Goal: Task Accomplishment & Management: Complete application form

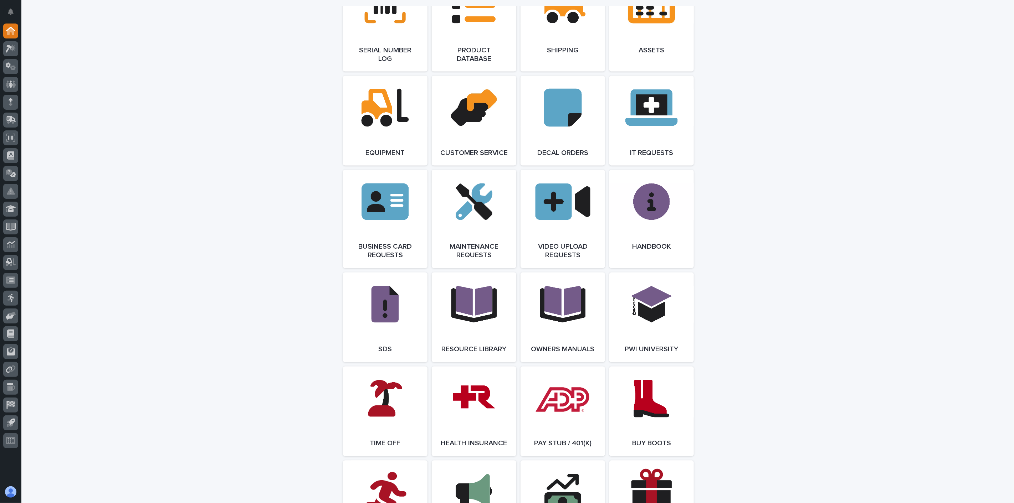
scroll to position [1070, 0]
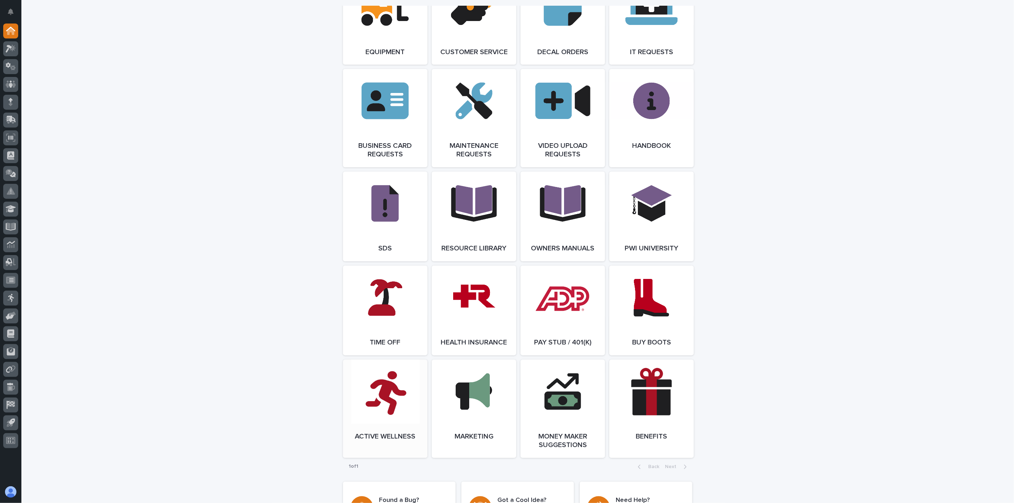
click at [387, 411] on link "Open Link" at bounding box center [385, 409] width 84 height 98
click at [649, 317] on link "Open Link" at bounding box center [651, 311] width 84 height 90
click at [562, 316] on link "Open Link" at bounding box center [563, 311] width 84 height 90
click at [477, 326] on link "Open Link" at bounding box center [474, 311] width 84 height 90
click at [389, 219] on span "Open Link" at bounding box center [385, 216] width 23 height 5
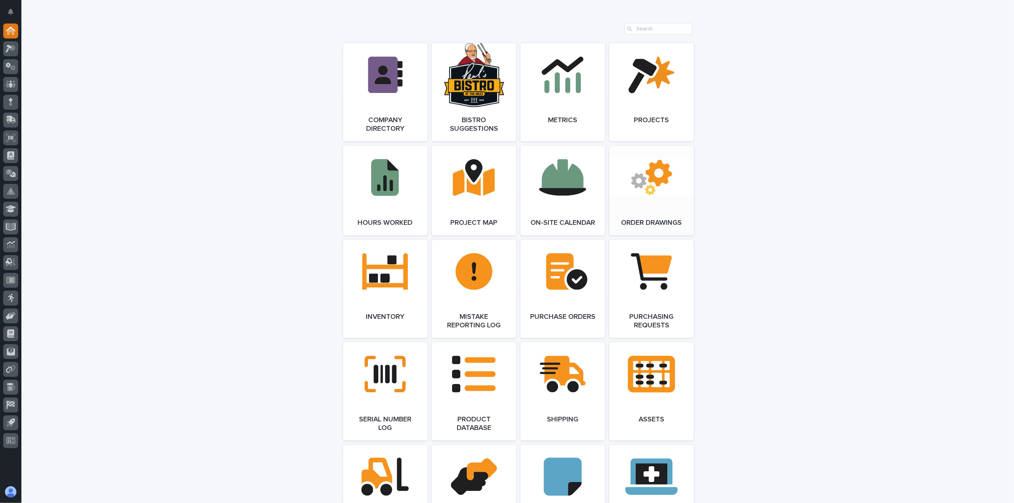
scroll to position [554, 0]
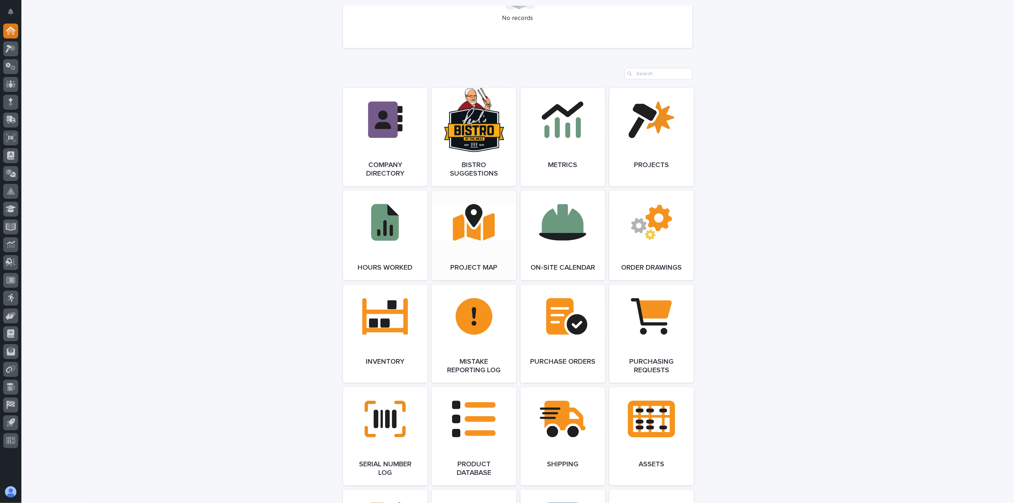
click at [461, 225] on link "Open Link" at bounding box center [474, 236] width 84 height 90
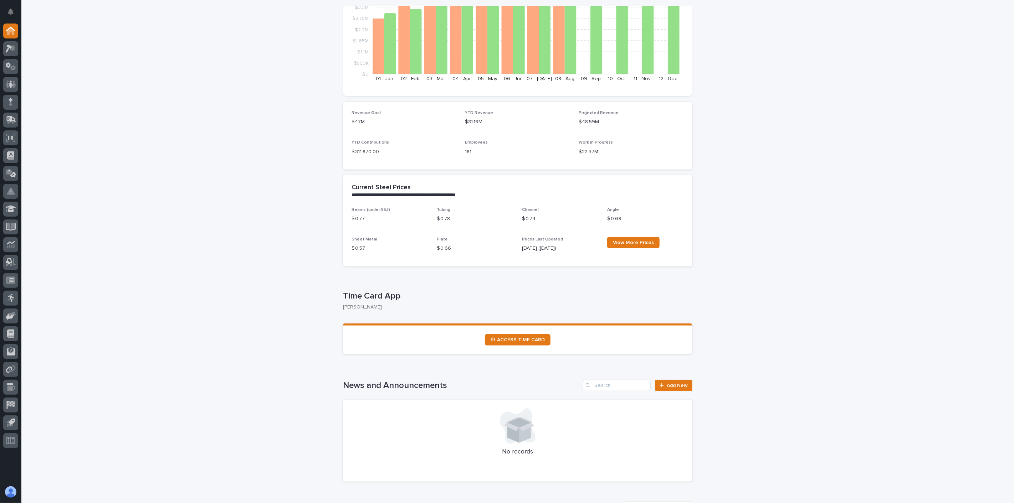
scroll to position [119, 0]
click at [512, 340] on span "⏲ ACCESS TIME CARD" at bounding box center [518, 341] width 54 height 5
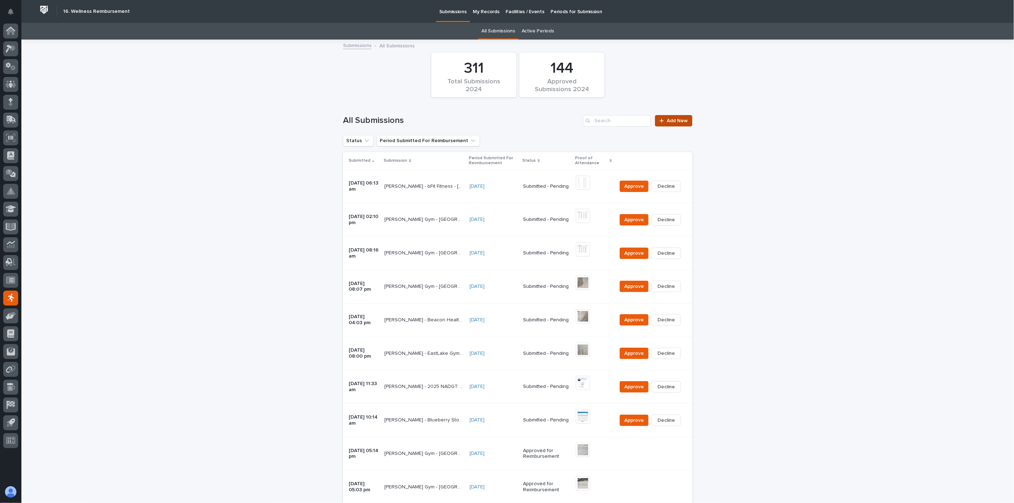
click at [674, 124] on link "Add New" at bounding box center [673, 120] width 37 height 11
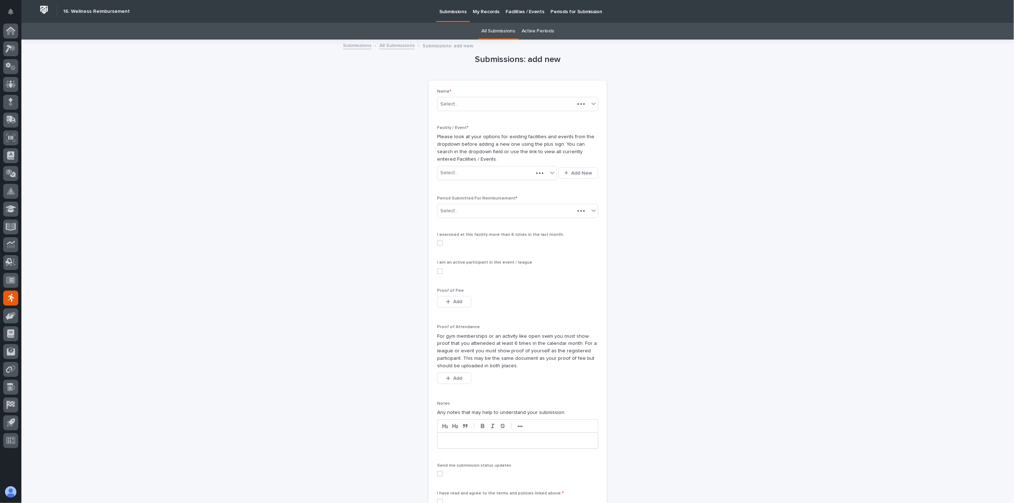
scroll to position [23, 0]
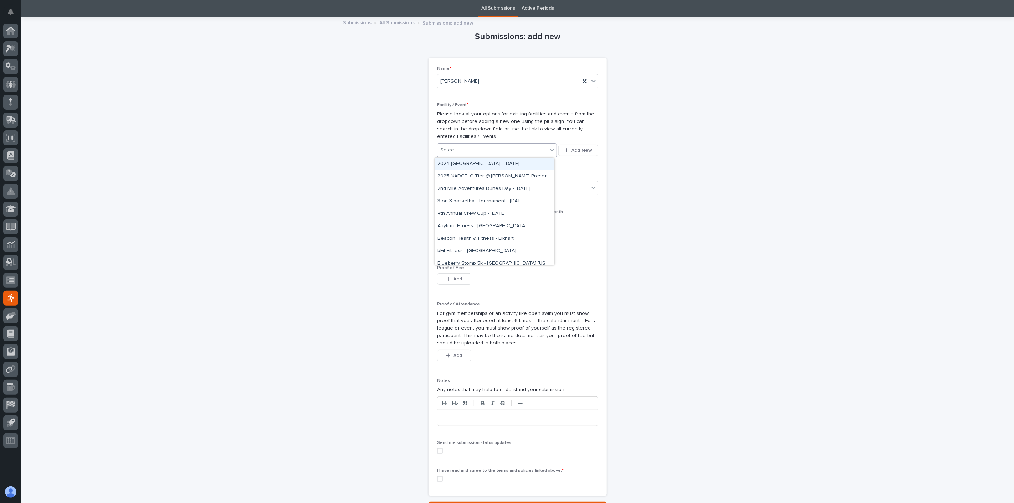
click at [552, 149] on icon at bounding box center [552, 150] width 7 height 7
click at [581, 152] on span "Add New" at bounding box center [581, 150] width 21 height 5
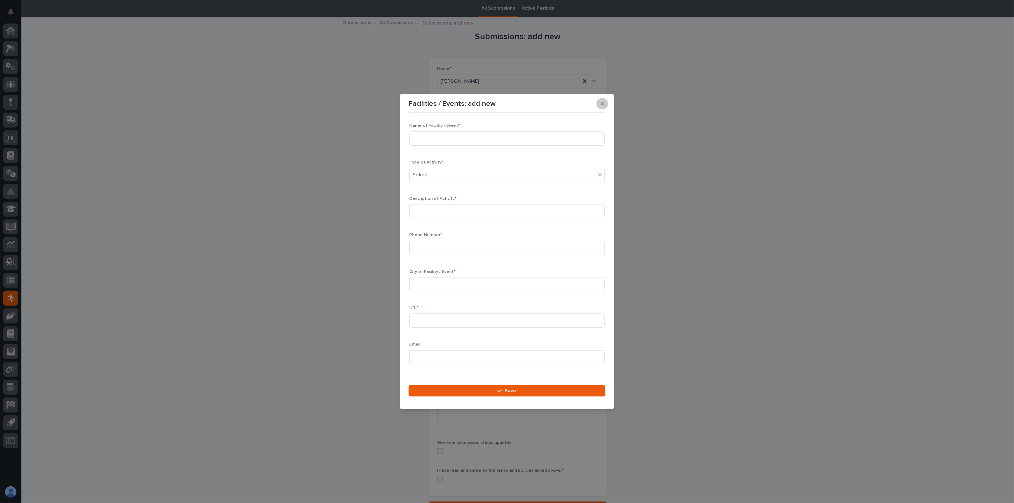
click at [604, 103] on button "button" at bounding box center [602, 103] width 12 height 11
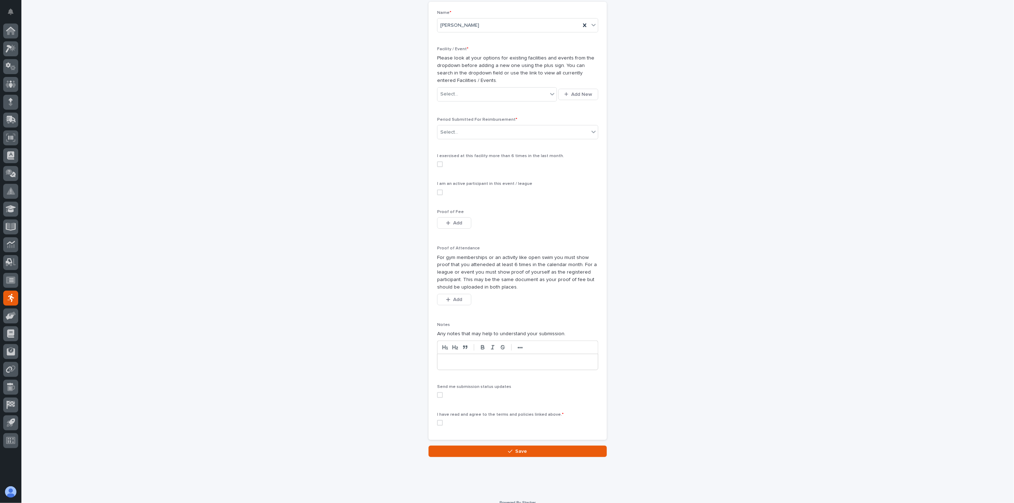
scroll to position [88, 0]
